Goal: Task Accomplishment & Management: Complete application form

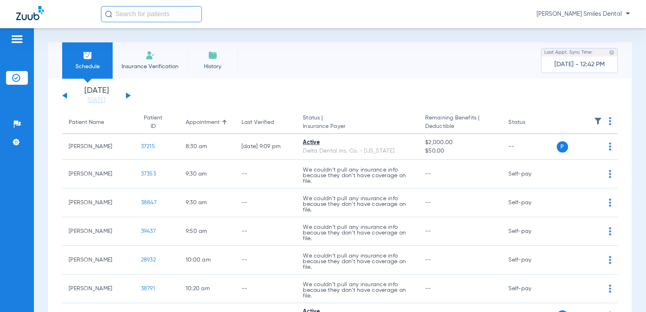
click at [68, 95] on div "[DATE] [DATE] [DATE] [DATE] [DATE] [DATE] [DATE] [DATE] [DATE] [DATE] [DATE] [D…" at bounding box center [96, 96] width 69 height 18
click at [65, 96] on button at bounding box center [64, 95] width 5 height 6
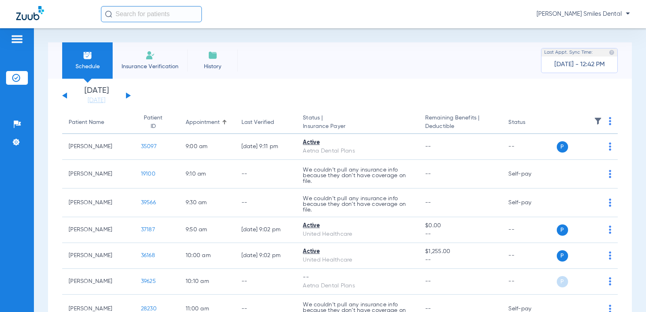
click at [66, 94] on button at bounding box center [64, 95] width 5 height 6
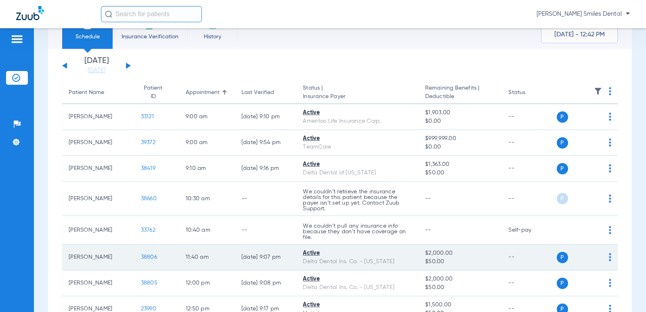
scroll to position [10, 0]
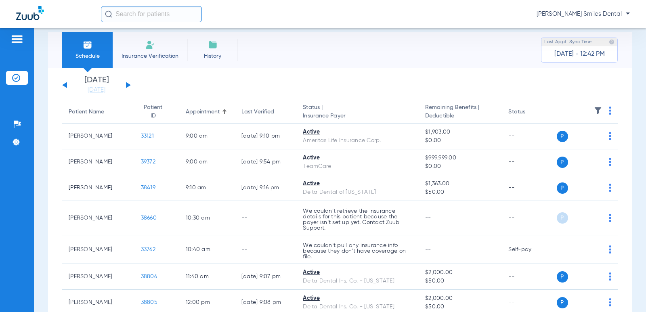
click at [67, 86] on button at bounding box center [64, 85] width 5 height 6
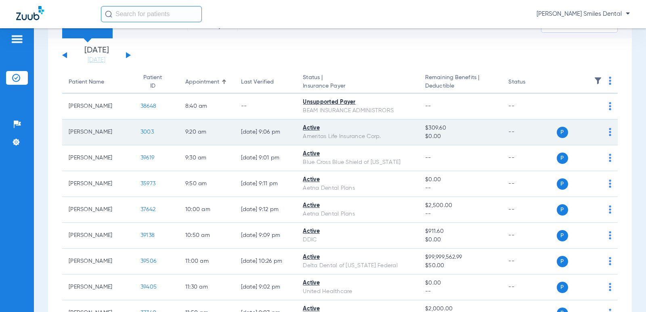
scroll to position [81, 0]
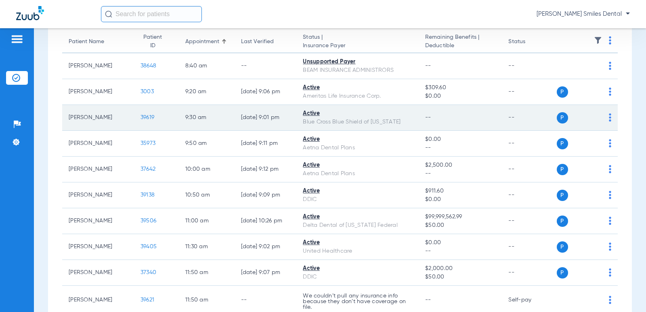
click at [142, 117] on span "39619" at bounding box center [147, 118] width 14 height 6
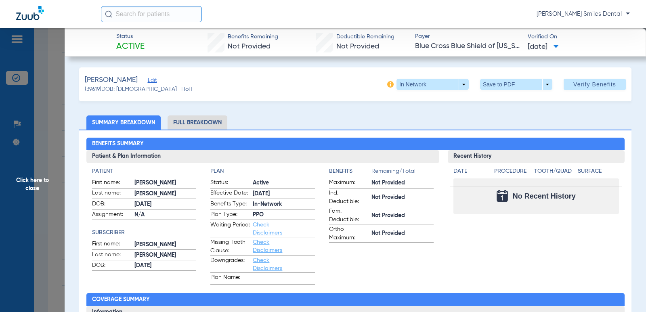
scroll to position [0, 0]
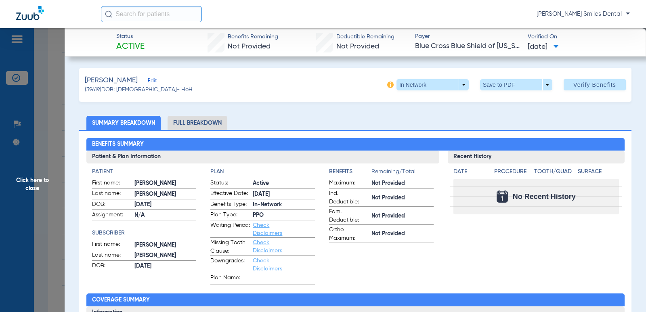
click at [33, 178] on span "Click here to close" at bounding box center [32, 184] width 65 height 312
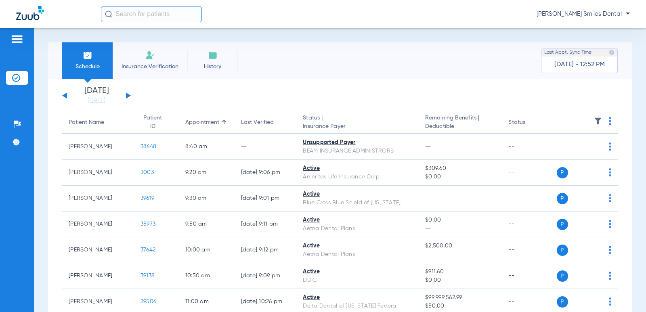
click at [141, 58] on li "Insurance Verification" at bounding box center [150, 60] width 75 height 36
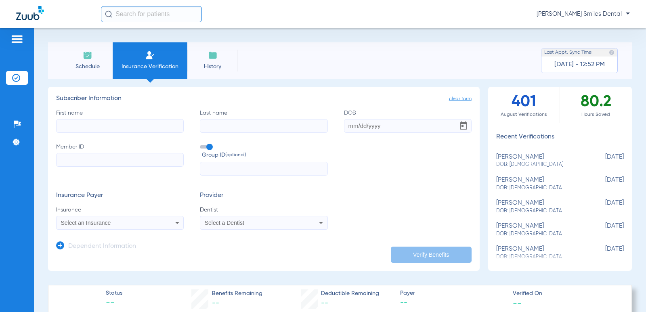
click at [80, 129] on input "First name" at bounding box center [119, 126] width 127 height 14
type input "NAPHSLSY"
type input "[PERSON_NAME]"
type input "[DATE]"
type input "903005727"
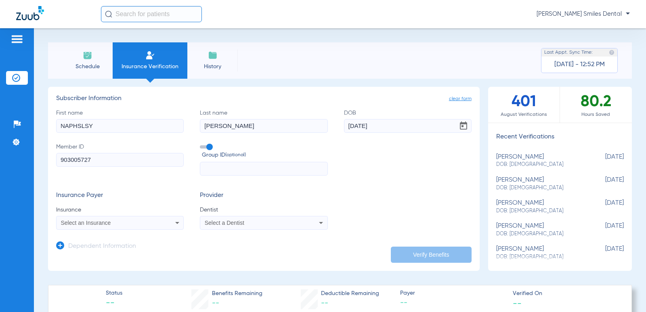
click at [128, 219] on div "Select an Insurance" at bounding box center [119, 223] width 127 height 10
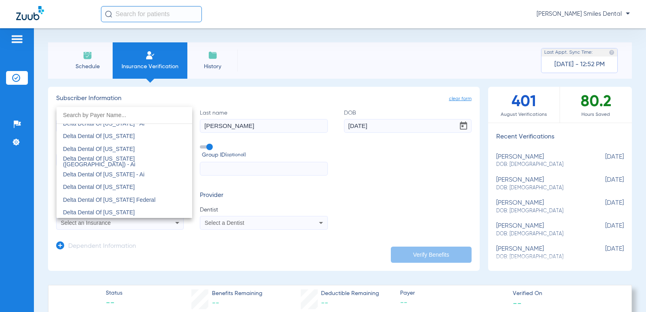
scroll to position [1533, 0]
click at [124, 184] on span "Delta Dental Of [US_STATE] Federal" at bounding box center [109, 186] width 92 height 6
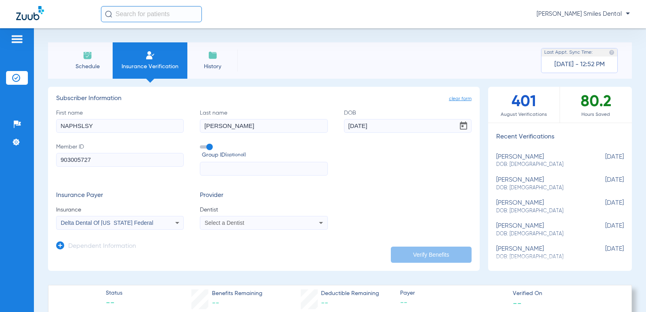
click at [238, 226] on div "Select a Dentist" at bounding box center [263, 223] width 127 height 10
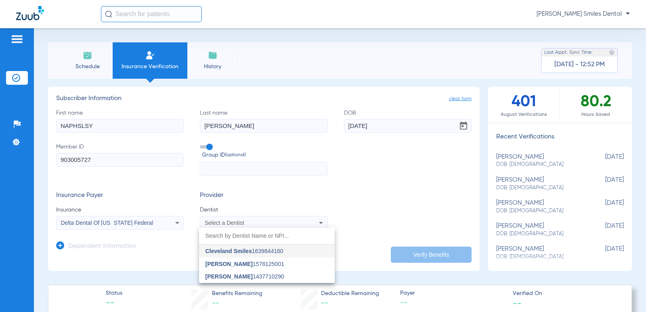
click at [234, 275] on span "[PERSON_NAME] 1437710290" at bounding box center [244, 277] width 79 height 6
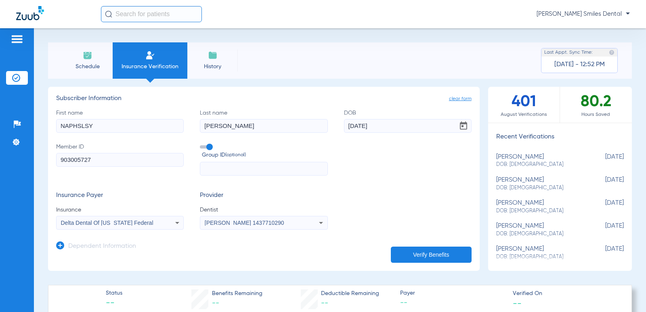
click at [411, 253] on button "Verify Benefits" at bounding box center [431, 255] width 81 height 16
click at [107, 124] on input "NAPHSLSY" at bounding box center [119, 126] width 127 height 14
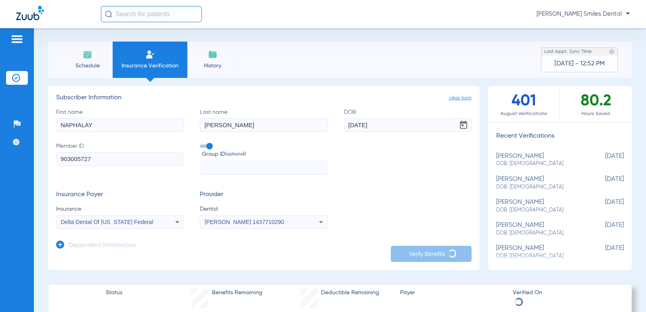
scroll to position [0, 0]
click at [145, 130] on input "NAPHALAY" at bounding box center [119, 126] width 127 height 14
click at [102, 123] on input "NAPHALAY" at bounding box center [119, 126] width 127 height 14
type input "[PERSON_NAME]"
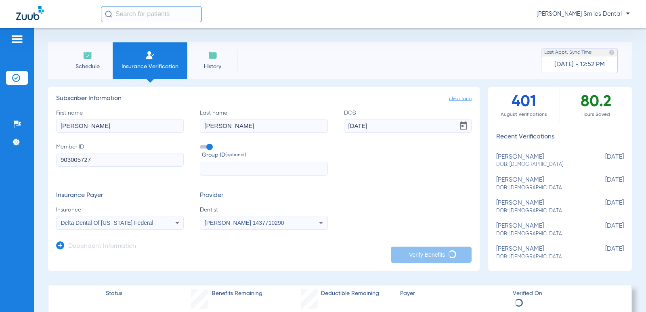
click at [386, 124] on input "[DATE]" at bounding box center [407, 126] width 127 height 14
type input "[DATE]"
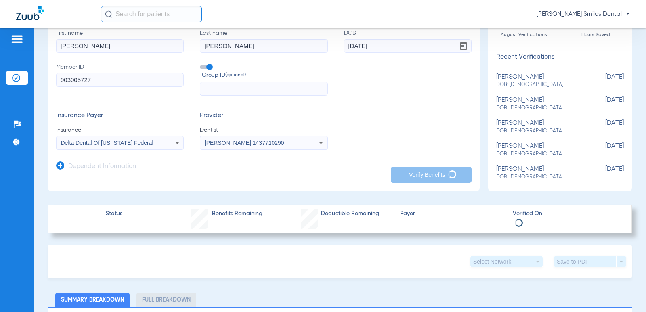
scroll to position [81, 0]
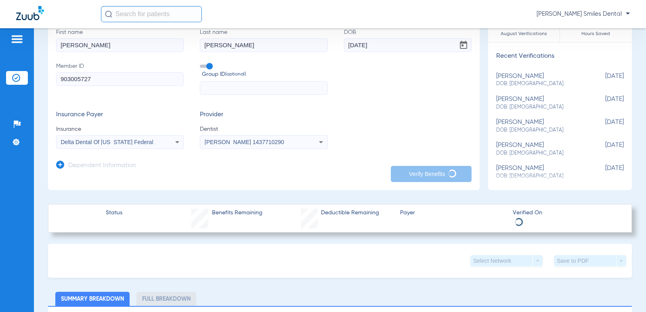
click at [60, 164] on icon at bounding box center [60, 165] width 8 height 8
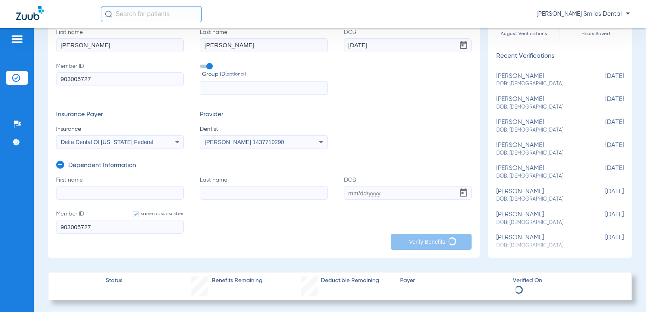
click at [72, 192] on input "First name" at bounding box center [119, 193] width 127 height 14
type input "NAPHALAY"
type input "NAPHSLSY"
type input "[DATE]"
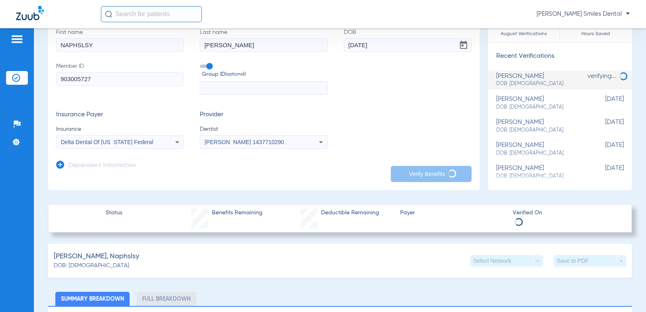
click at [63, 164] on icon at bounding box center [60, 165] width 8 height 8
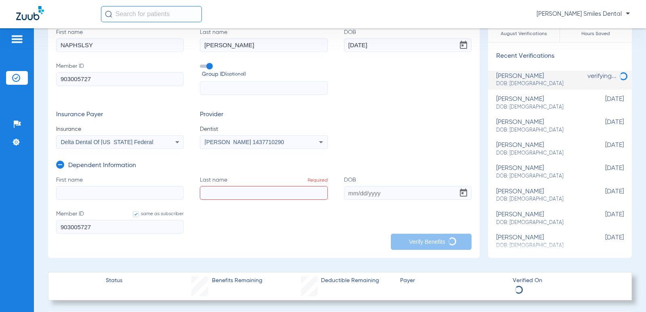
click at [91, 190] on input "First name" at bounding box center [119, 193] width 127 height 14
type input "NAPHALAY"
type input "[PERSON_NAME]"
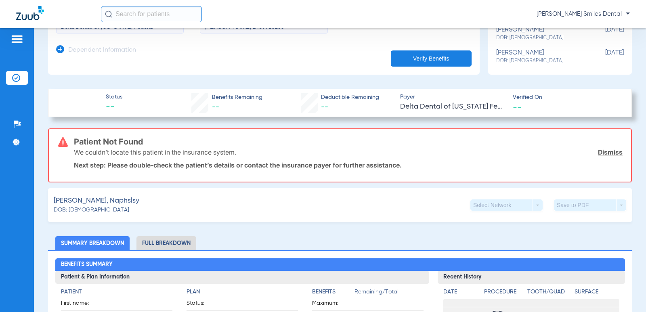
scroll to position [202, 0]
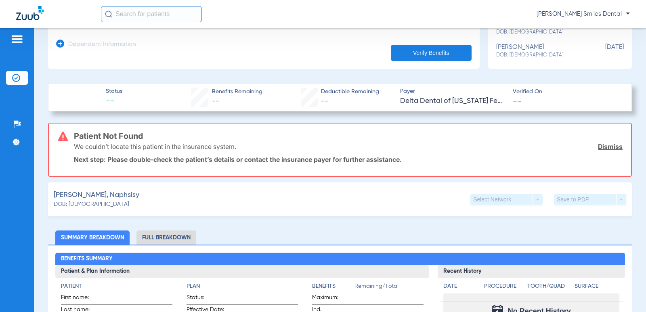
click at [607, 144] on link "Dismiss" at bounding box center [610, 146] width 25 height 8
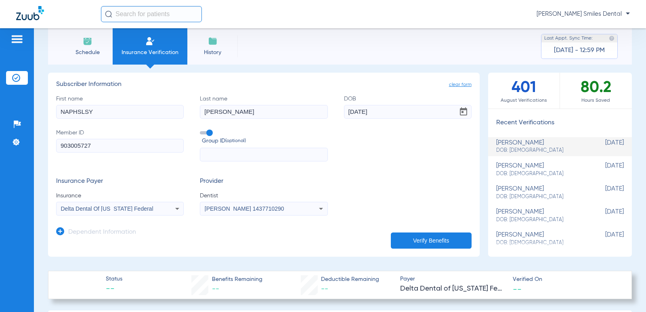
scroll to position [0, 0]
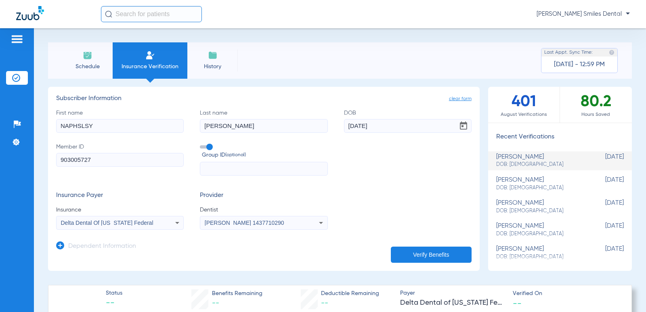
click at [100, 125] on input "NAPHSLSY" at bounding box center [119, 126] width 127 height 14
type input "[PERSON_NAME]"
type input "[DATE]"
click at [62, 247] on icon at bounding box center [60, 245] width 8 height 8
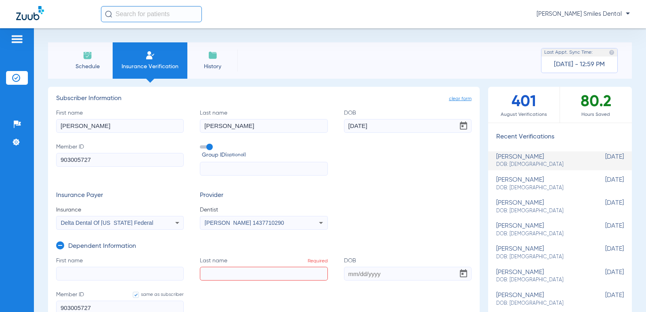
click at [69, 272] on input "First name" at bounding box center [119, 274] width 127 height 14
type input "NAPHALAY"
type input "[PERSON_NAME]"
click at [373, 271] on input "DOB Required" at bounding box center [407, 274] width 127 height 14
type input "[DATE]"
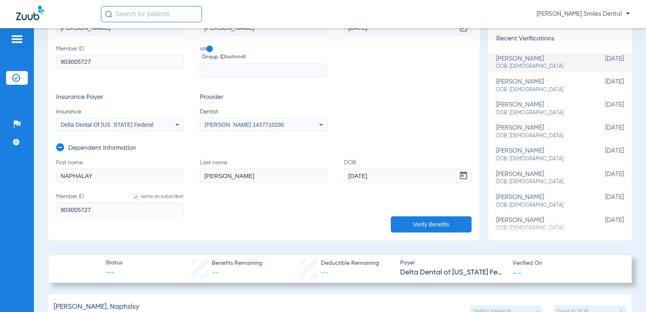
scroll to position [121, 0]
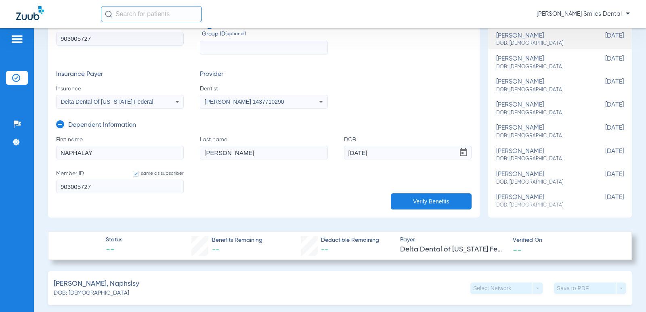
click at [436, 201] on button "Verify Benefits" at bounding box center [431, 201] width 81 height 16
